Goal: Check status

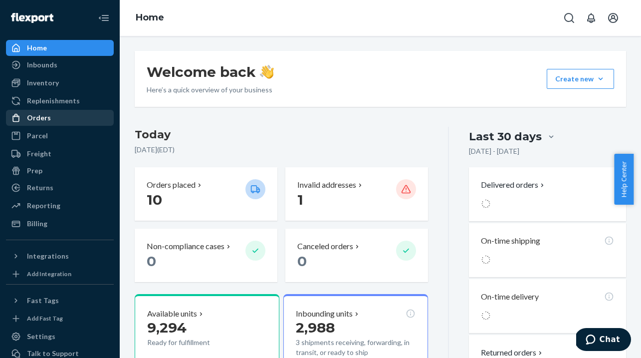
click at [47, 125] on link "Orders" at bounding box center [60, 118] width 108 height 16
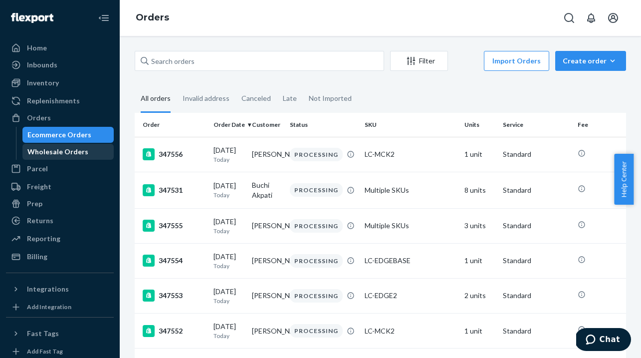
click at [45, 153] on div "Wholesale Orders" at bounding box center [57, 152] width 61 height 10
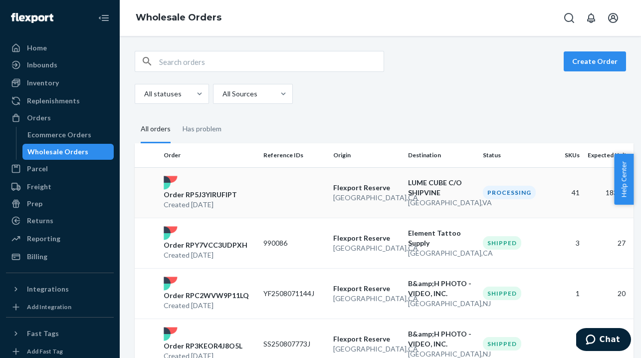
click at [250, 188] on div "Order RP5J3YIRUFIPT Created [DATE]" at bounding box center [210, 193] width 100 height 34
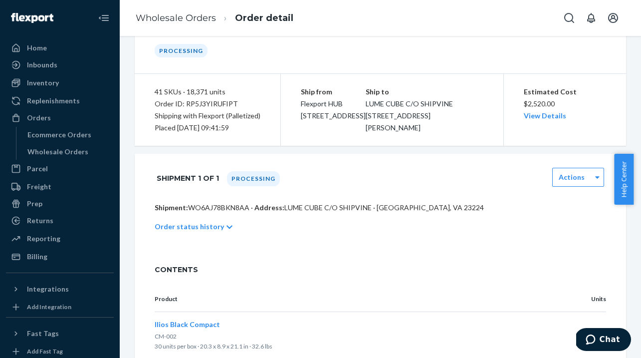
scroll to position [125, 0]
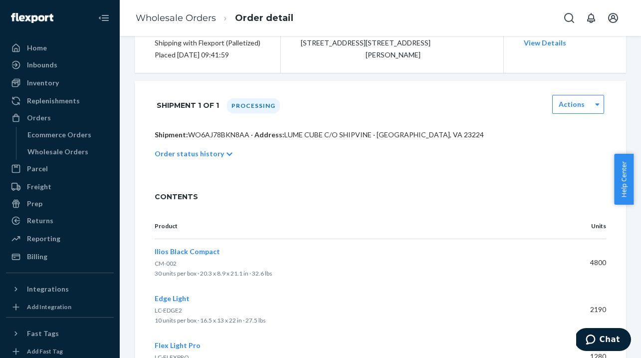
click at [210, 153] on p "Order status history" at bounding box center [189, 154] width 69 height 10
